Goal: Information Seeking & Learning: Learn about a topic

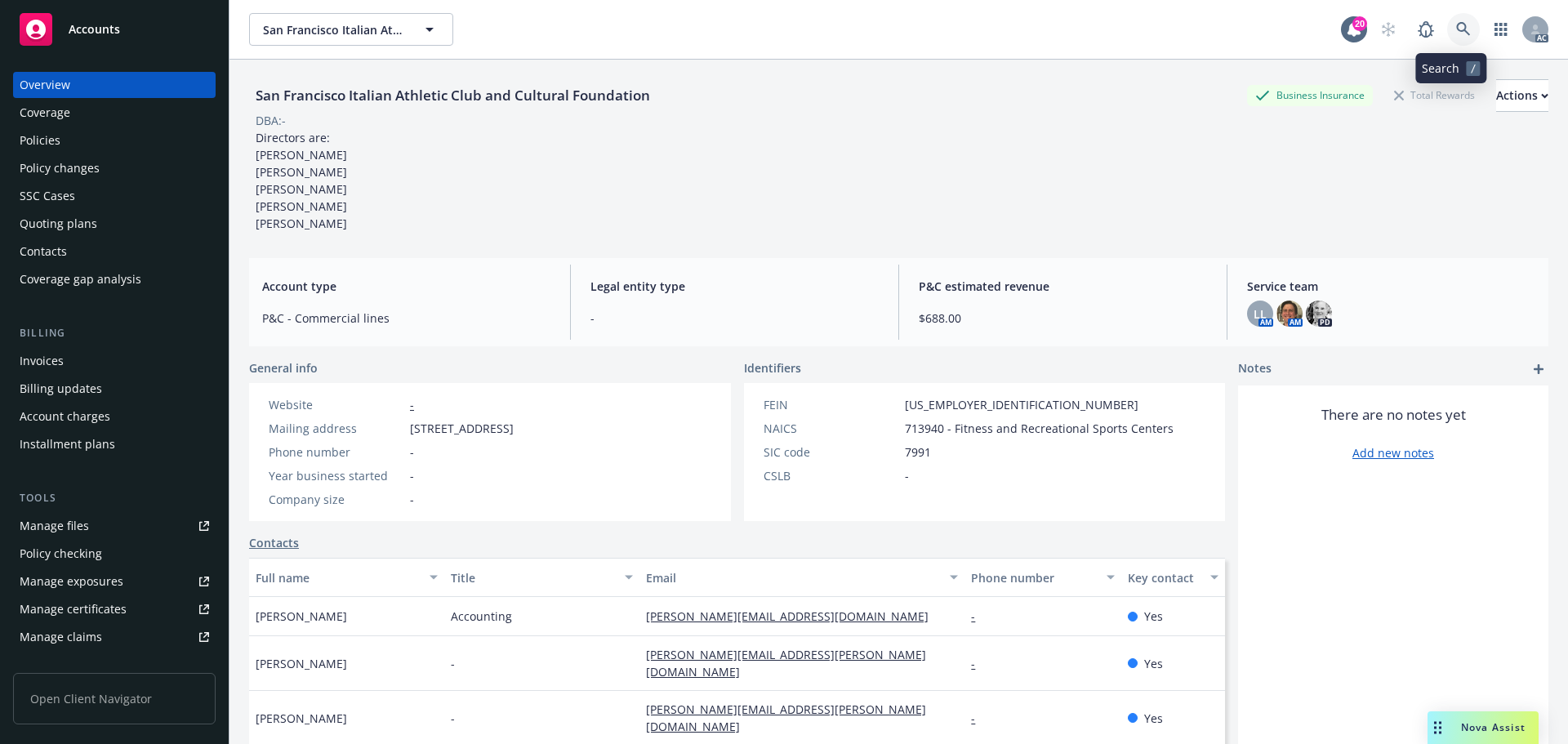
click at [1448, 29] on link at bounding box center [1463, 29] width 32 height 32
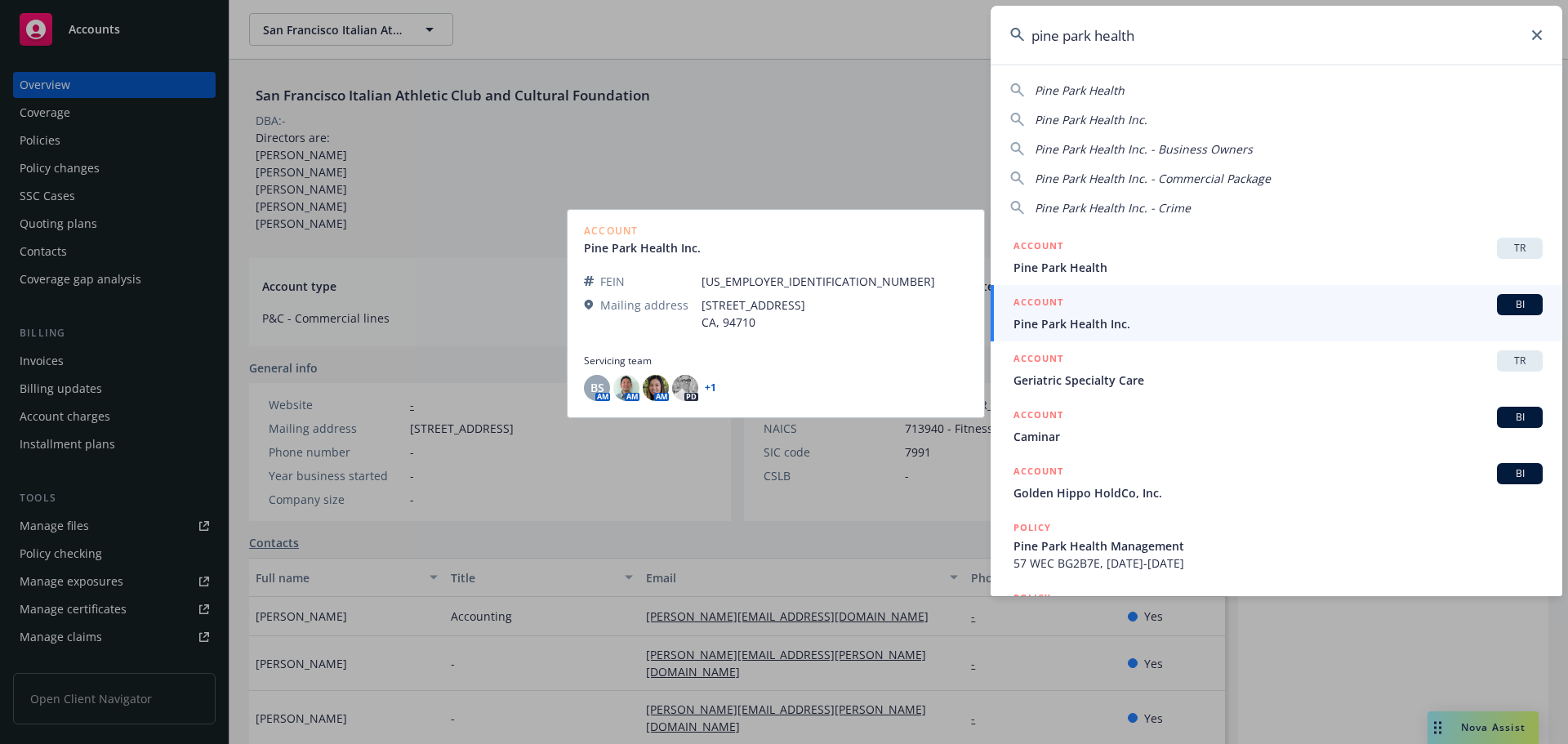
type input "pine park health"
click at [1248, 307] on div "ACCOUNT BI" at bounding box center [1278, 305] width 529 height 21
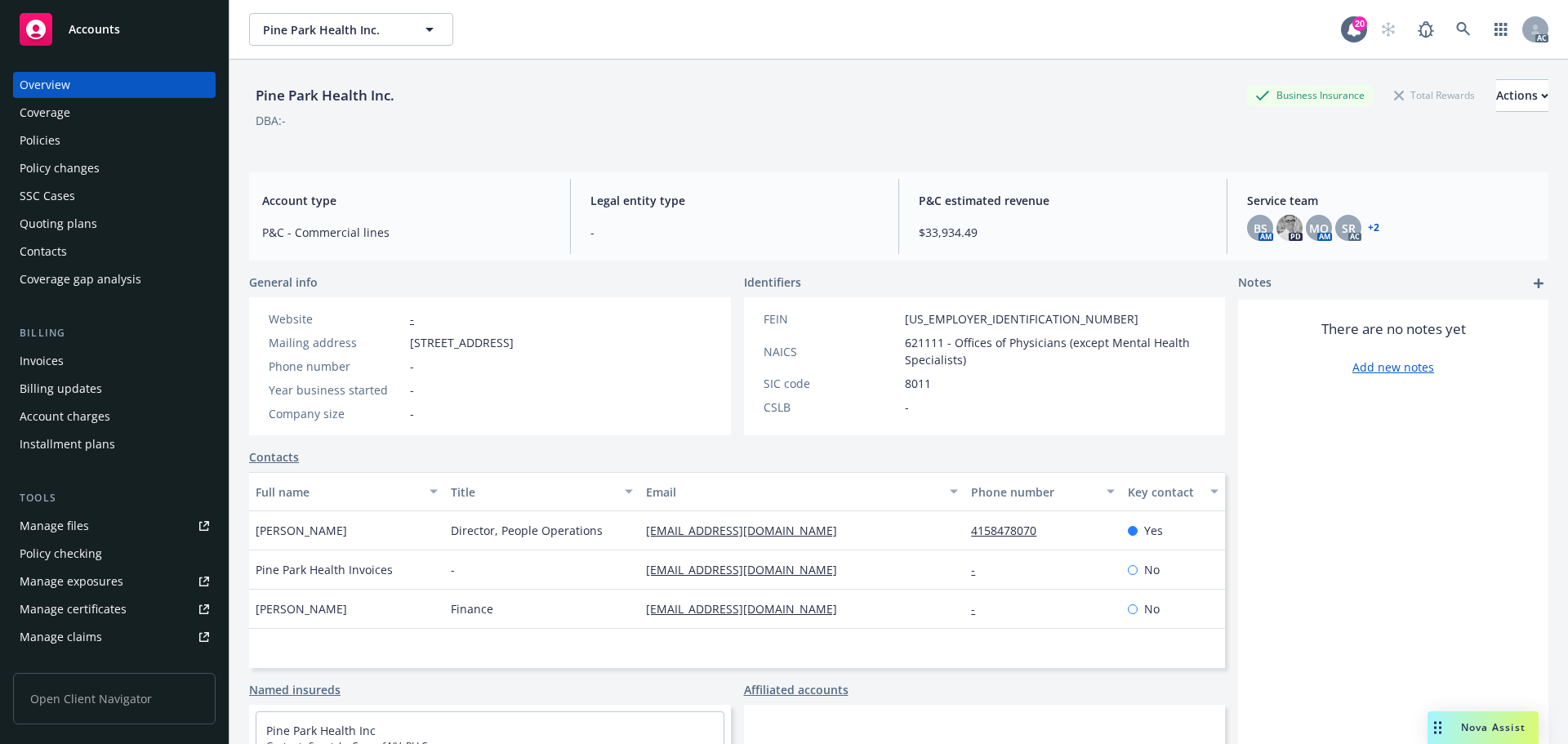
click at [82, 139] on div "Policies" at bounding box center [113, 141] width 189 height 26
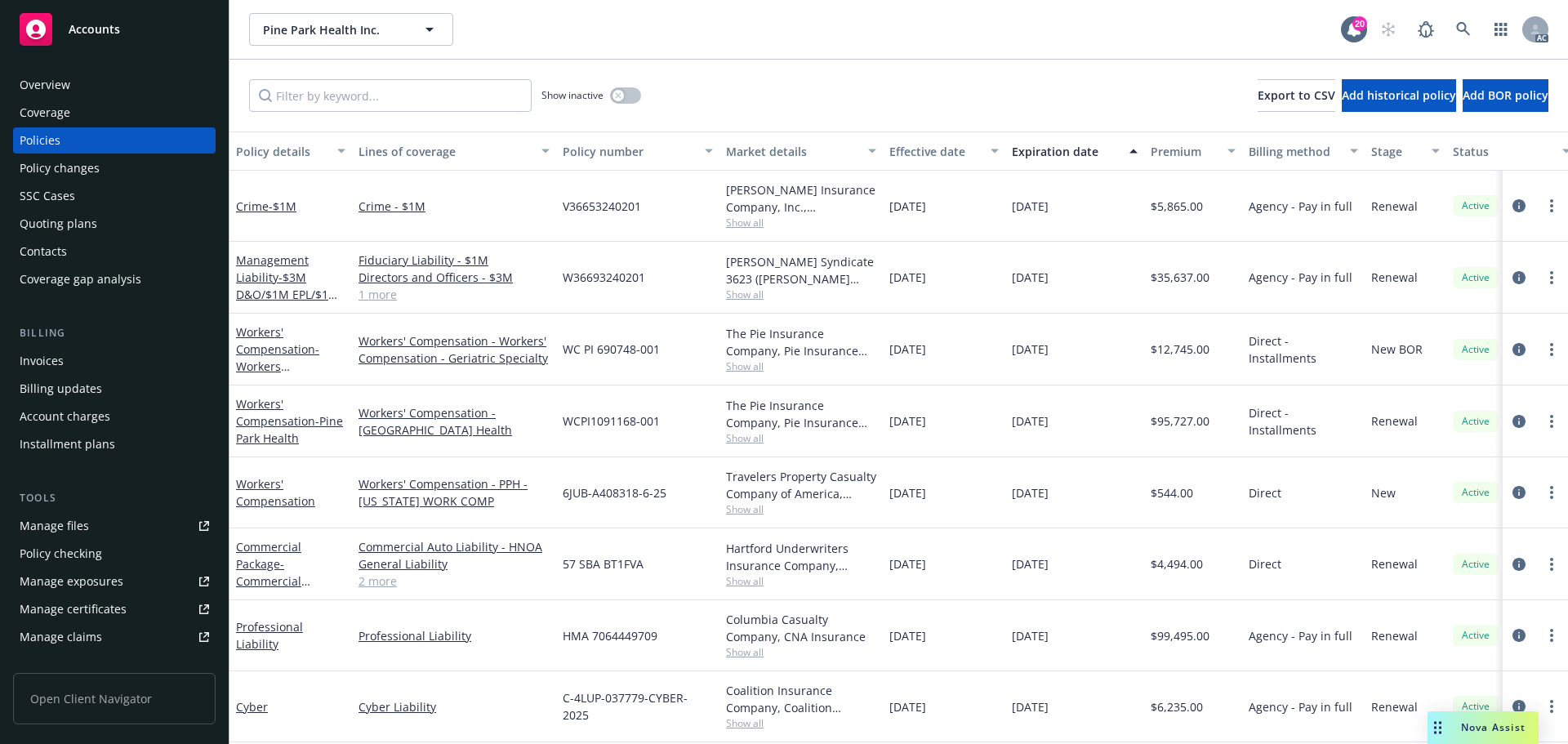
click at [119, 361] on div "Invoices" at bounding box center [113, 362] width 189 height 26
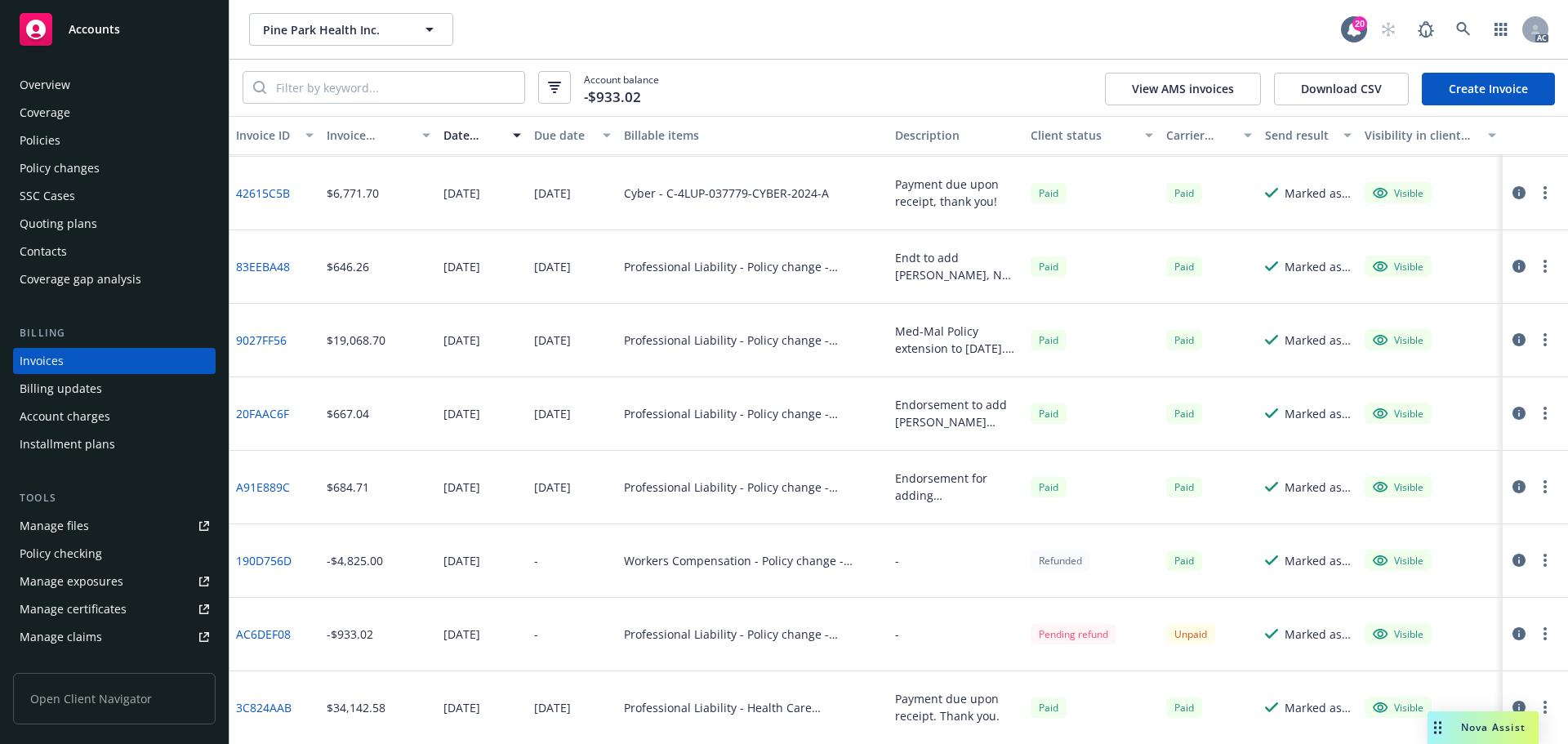
scroll to position [588, 0]
click at [1461, 37] on link at bounding box center [1463, 29] width 32 height 32
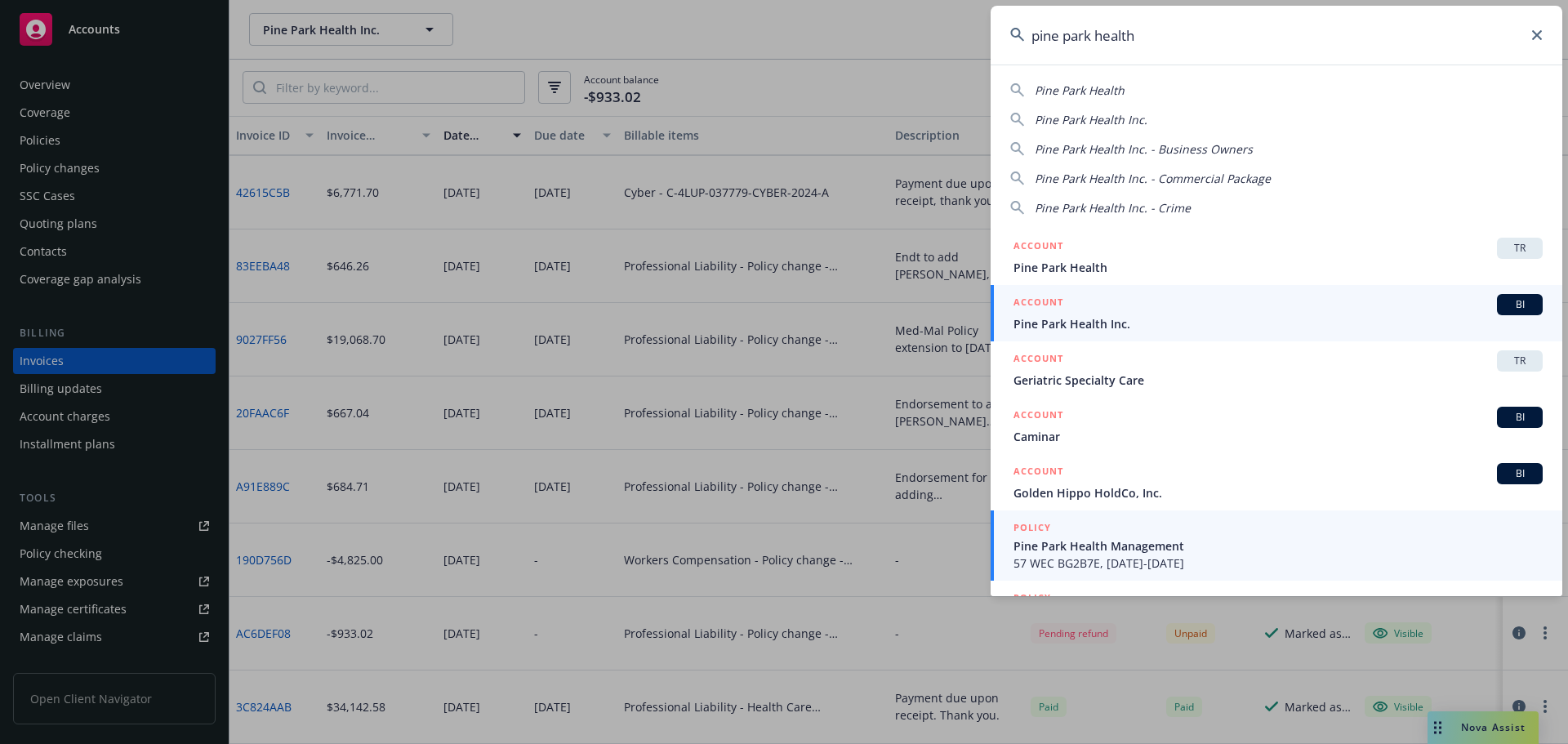
type input "pine park health"
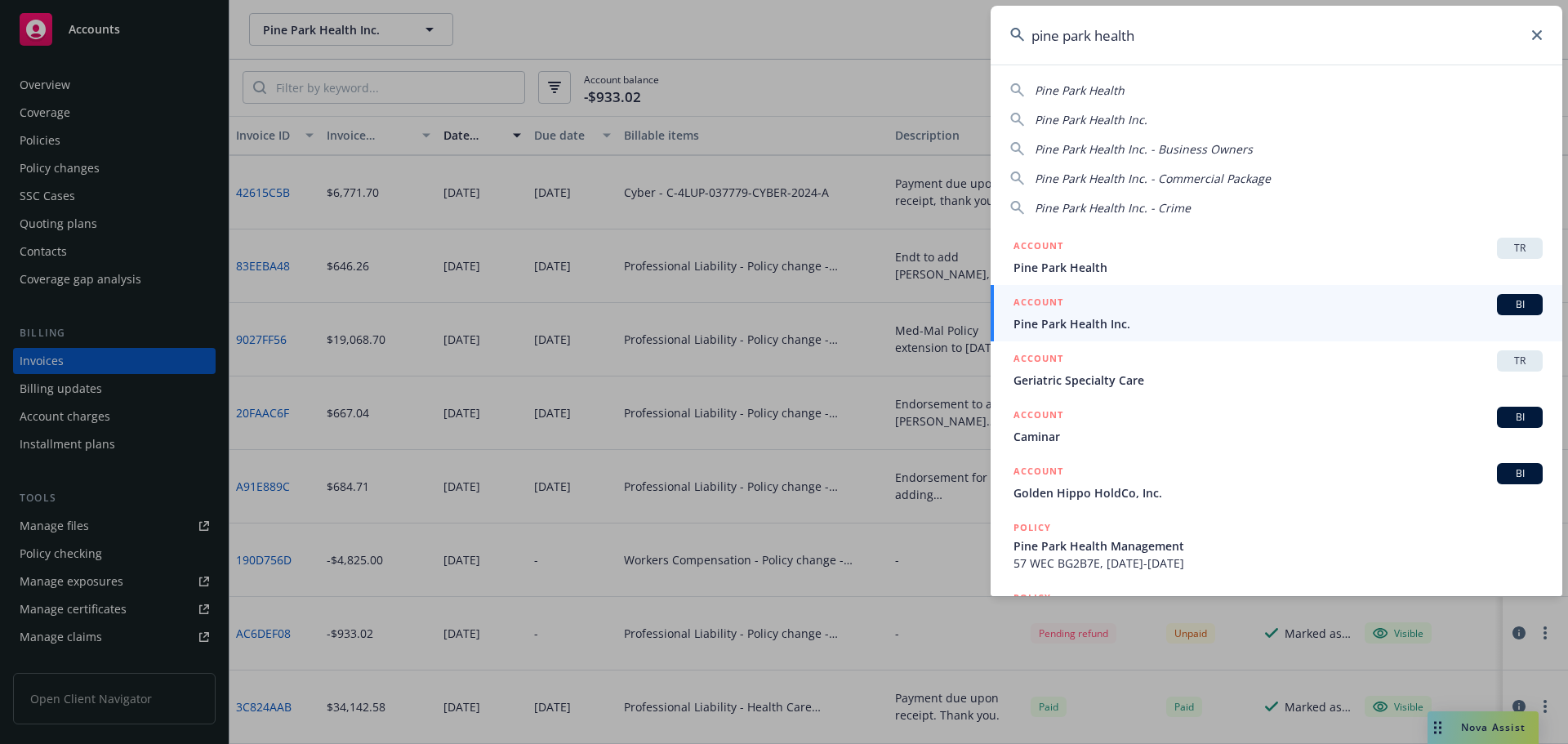
click at [1196, 538] on span "Pine Park Health Management" at bounding box center [1278, 547] width 529 height 17
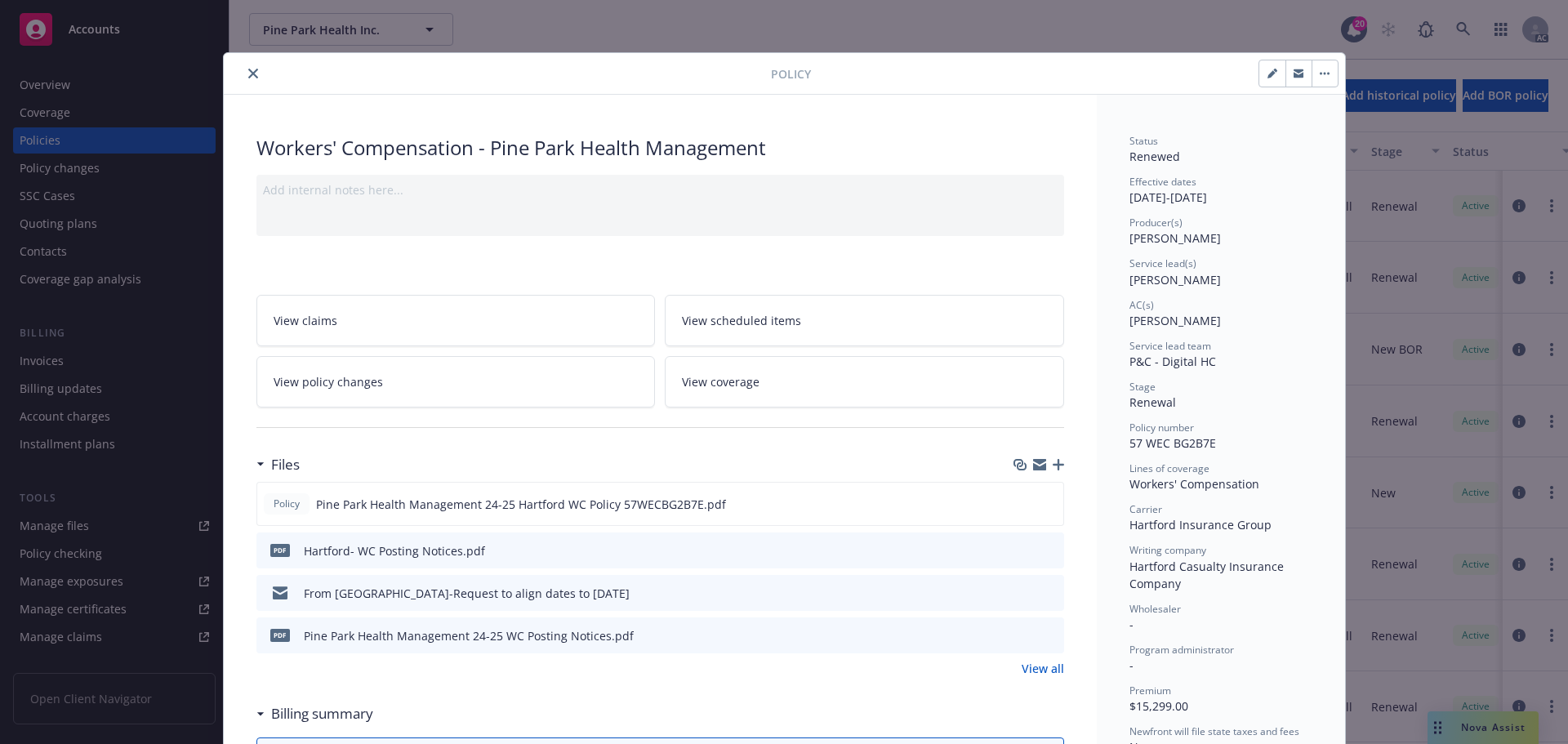
drag, startPoint x: 244, startPoint y: 68, endPoint x: 210, endPoint y: 134, distance: 74.2
click at [245, 68] on button "close" at bounding box center [253, 73] width 19 height 19
